Goal: Find specific page/section: Find specific page/section

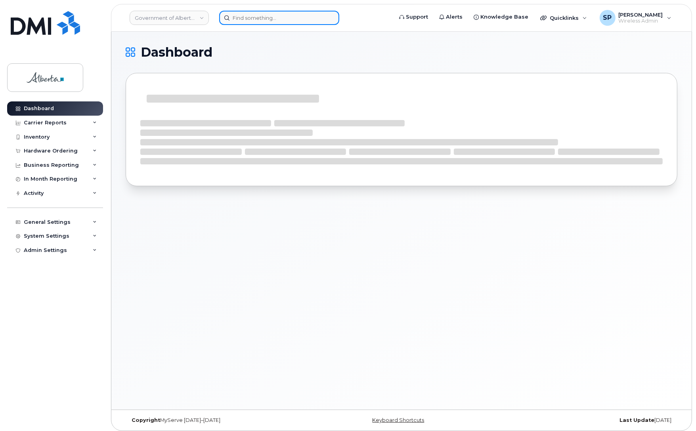
click at [271, 16] on input at bounding box center [279, 18] width 120 height 14
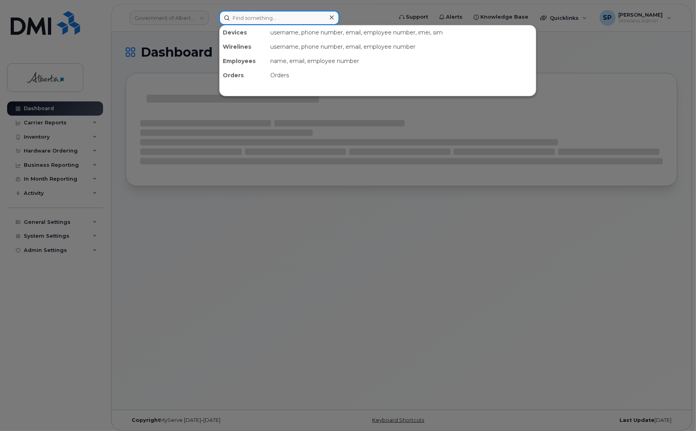
paste input "[PHONE_NUMBER]"
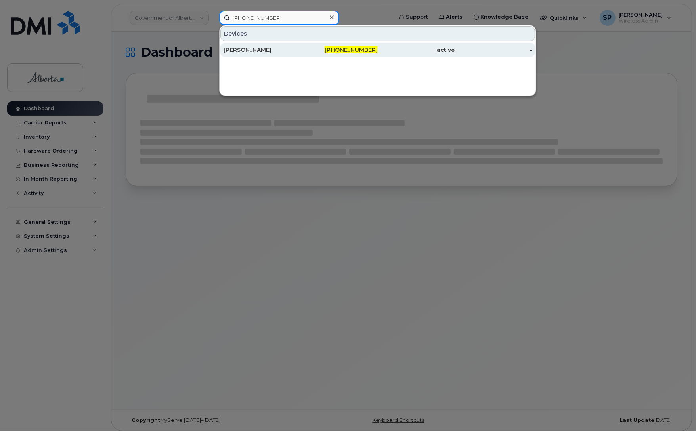
type input "[PHONE_NUMBER]"
click at [257, 52] on div "[PERSON_NAME]" at bounding box center [262, 50] width 77 height 8
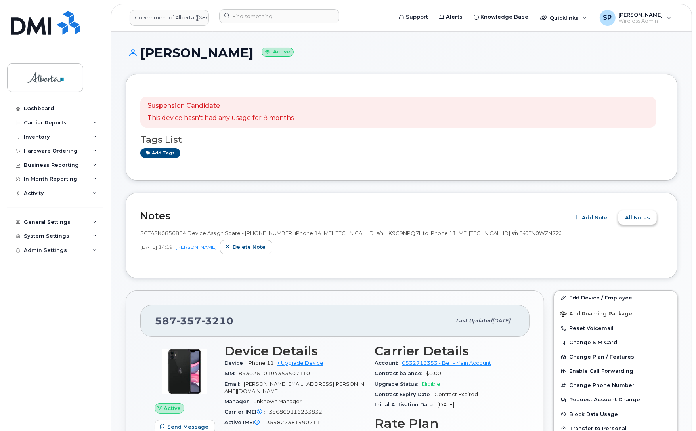
click at [633, 219] on span "All Notes" at bounding box center [637, 218] width 25 height 8
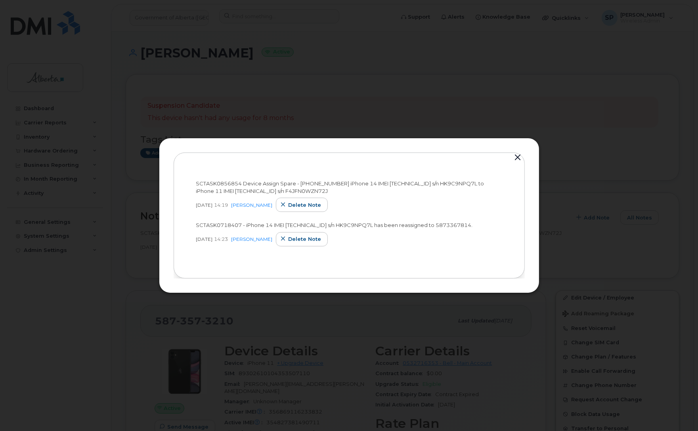
click at [517, 159] on button "button" at bounding box center [518, 157] width 12 height 11
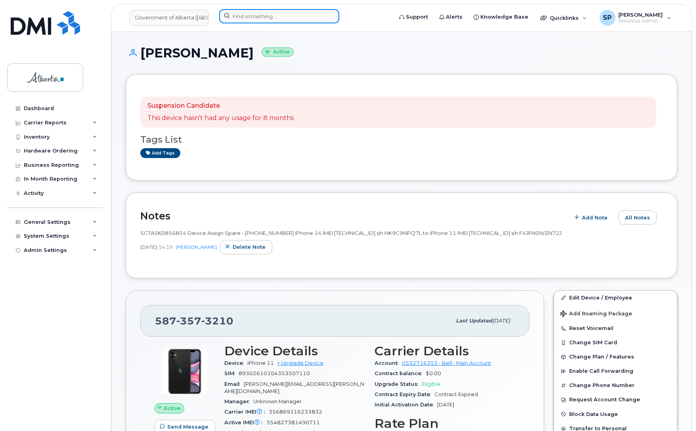
click at [260, 19] on input at bounding box center [279, 16] width 120 height 14
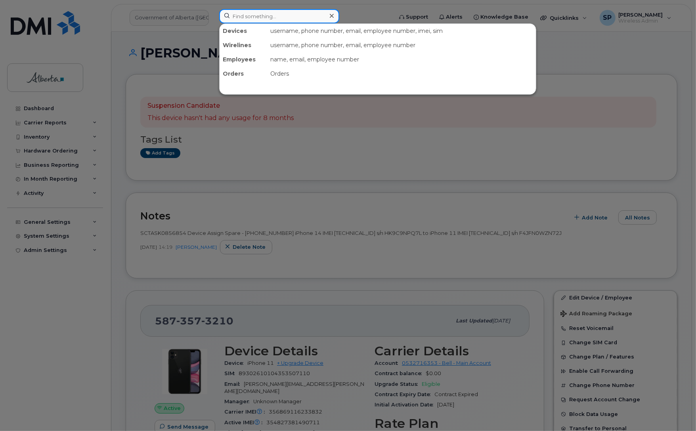
paste input "7802325085"
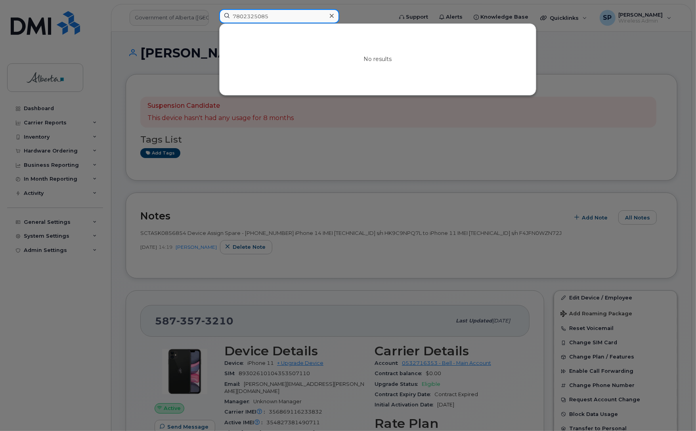
click at [272, 15] on input "7802325085" at bounding box center [279, 16] width 120 height 14
drag, startPoint x: 272, startPoint y: 15, endPoint x: 213, endPoint y: 18, distance: 59.1
click at [213, 18] on div "7802325085 No results" at bounding box center [303, 17] width 181 height 17
paste input "[PHONE_NUMBER]"
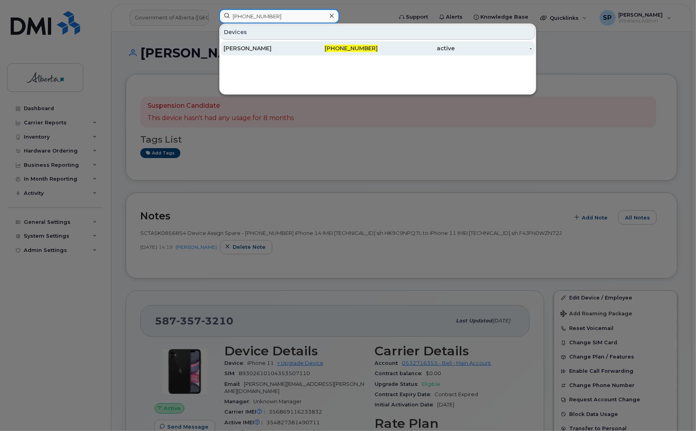
type input "[PHONE_NUMBER]"
click at [262, 49] on div "[PERSON_NAME]" at bounding box center [262, 48] width 77 height 8
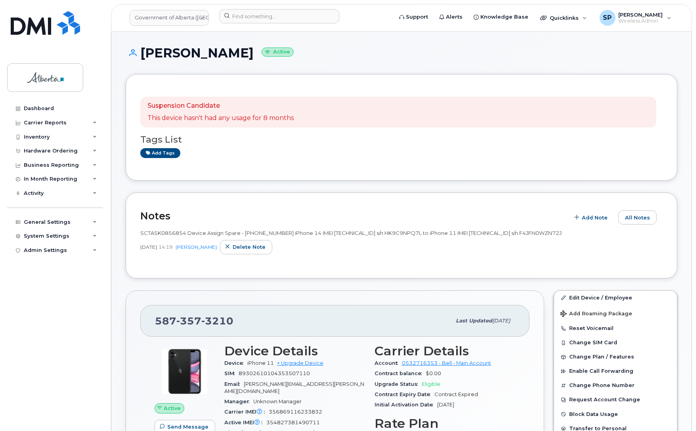
click at [78, 383] on div "Dashboard Carrier Reports Monthly Billing Data Daily Data Pooling Data Behavior…" at bounding box center [56, 260] width 98 height 318
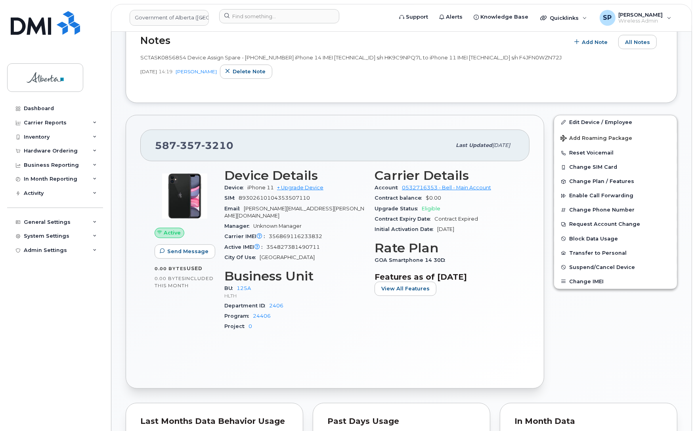
scroll to position [185, 0]
